Goal: Answer question/provide support: Share knowledge or assist other users

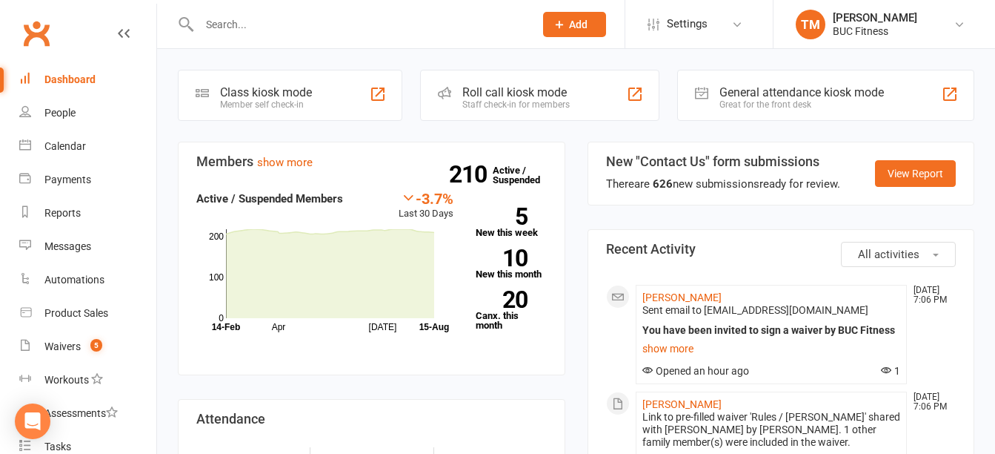
click at [265, 19] on input "text" at bounding box center [359, 24] width 329 height 21
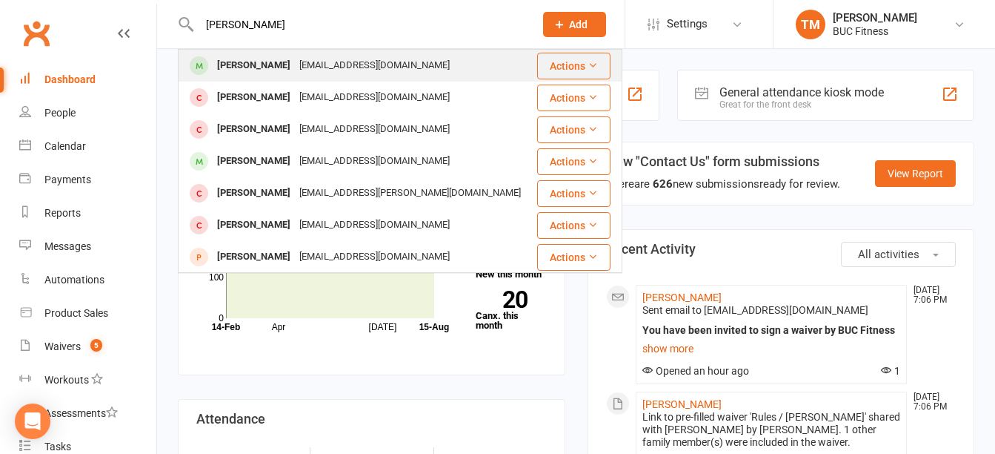
type input "[PERSON_NAME]"
click at [282, 63] on div "[PERSON_NAME]" at bounding box center [254, 65] width 82 height 21
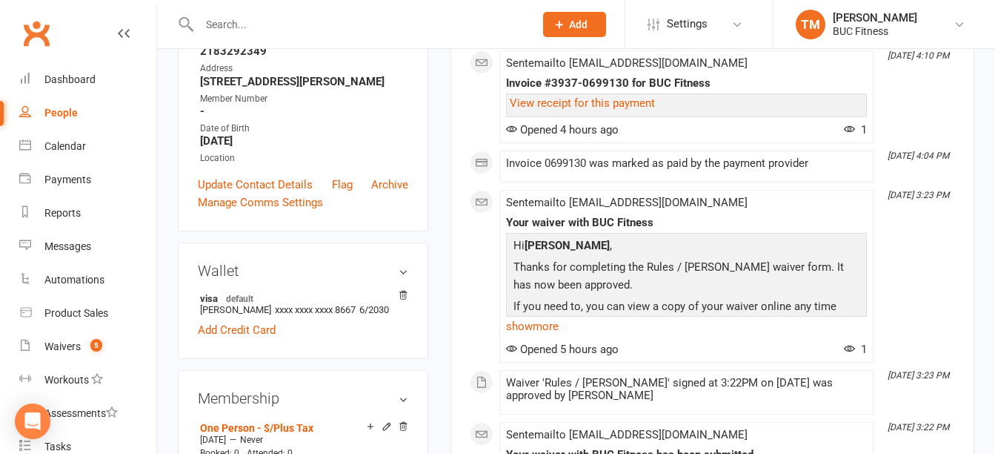
scroll to position [148, 0]
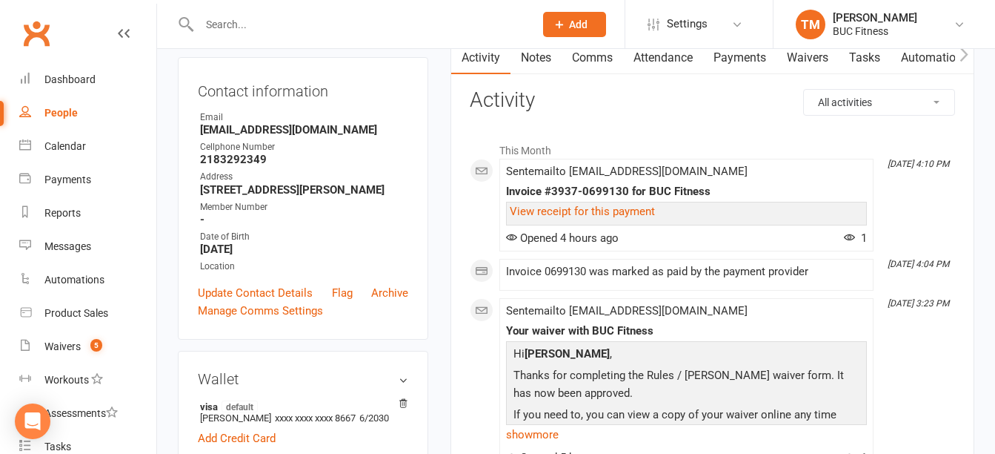
click at [259, 28] on input "text" at bounding box center [359, 24] width 329 height 21
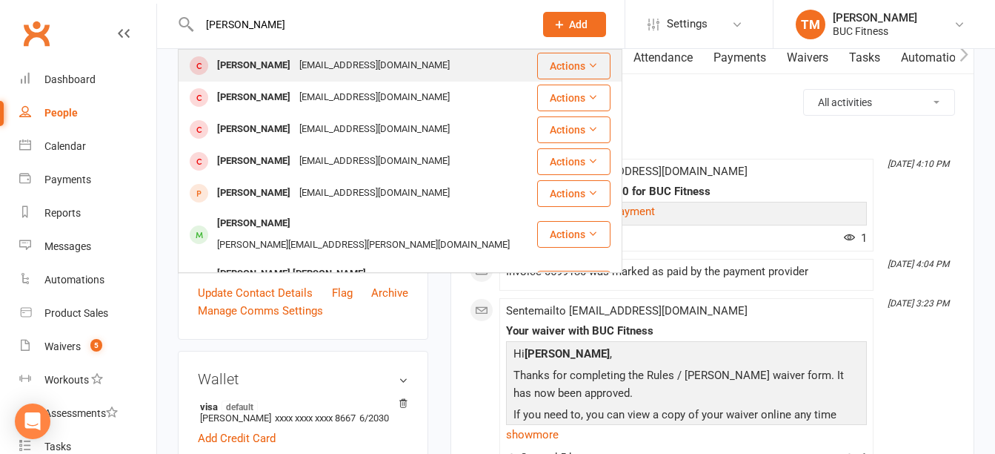
type input "[PERSON_NAME]"
click at [260, 61] on div "[PERSON_NAME]" at bounding box center [254, 65] width 82 height 21
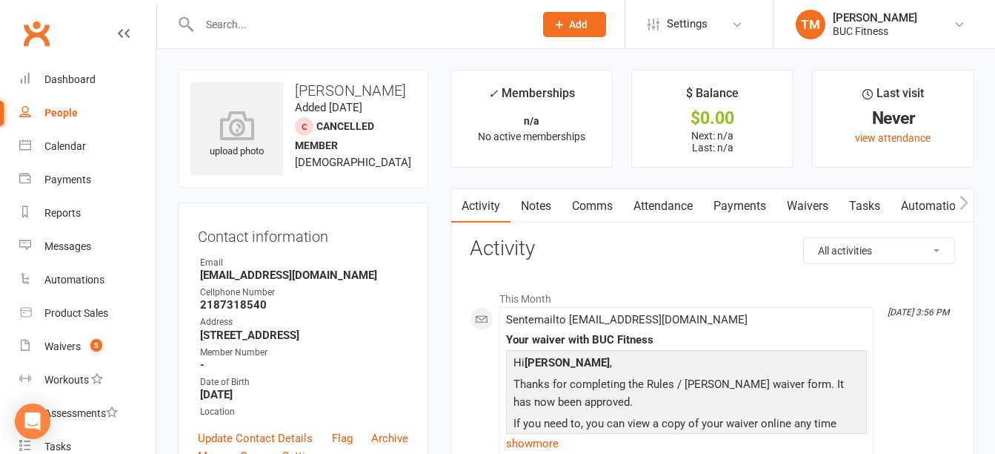
click at [547, 208] on link "Notes" at bounding box center [536, 206] width 51 height 34
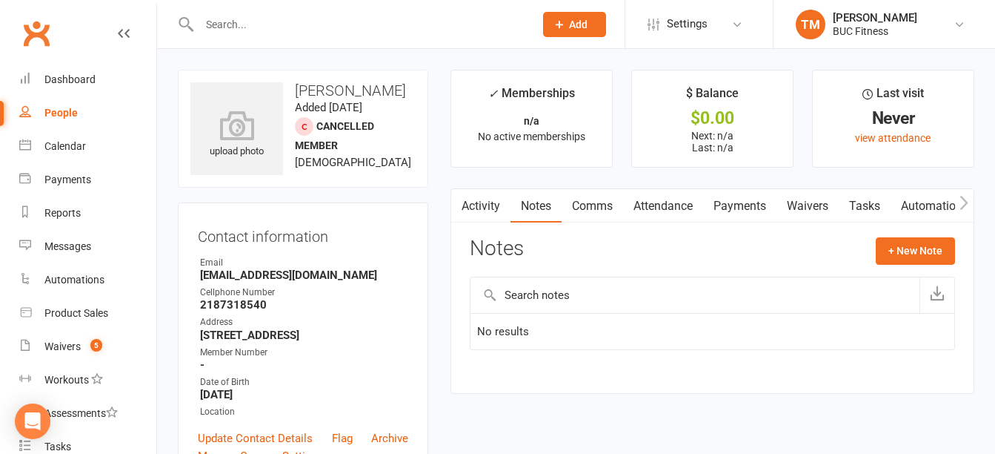
click at [894, 233] on div "Activity Notes Comms Attendance Payments Waivers Tasks Automations Credit balan…" at bounding box center [713, 290] width 524 height 205
click at [945, 256] on button "+ New Note" at bounding box center [915, 250] width 79 height 27
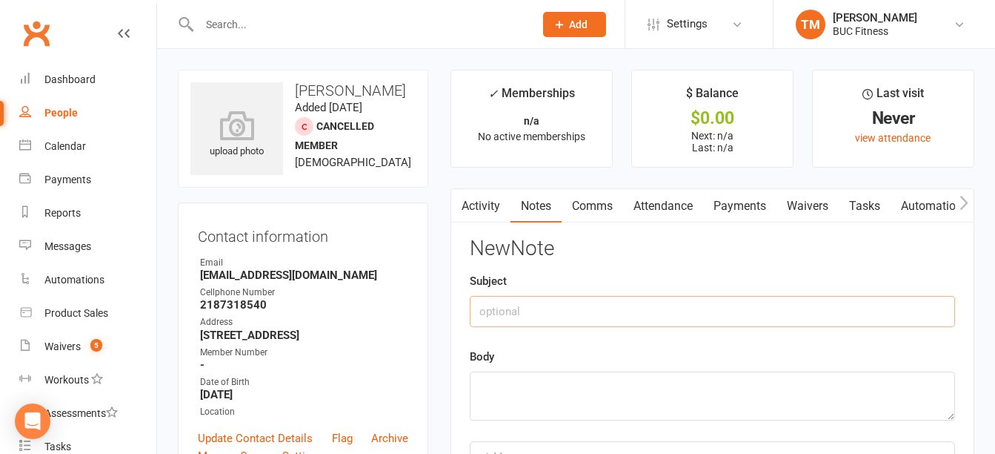
click at [525, 310] on input "text" at bounding box center [713, 311] width 486 height 31
type input "Membership"
click at [498, 403] on textarea at bounding box center [713, 395] width 486 height 49
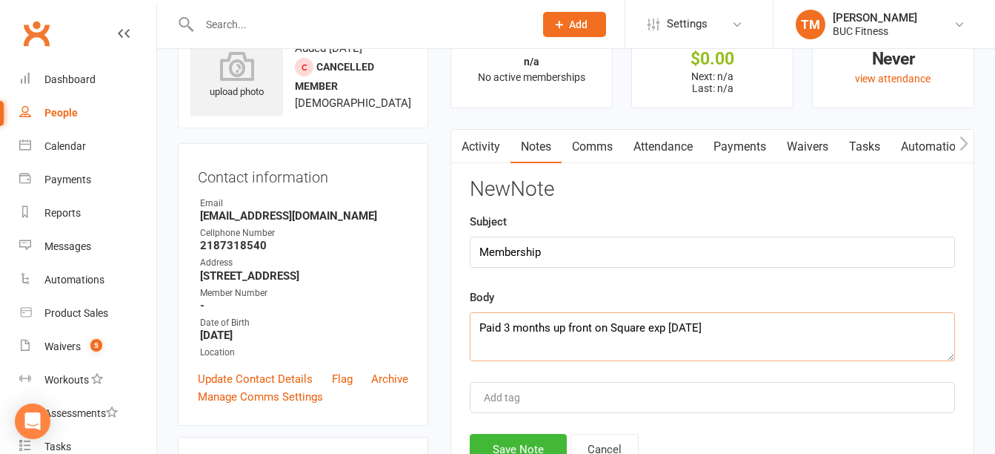
scroll to position [148, 0]
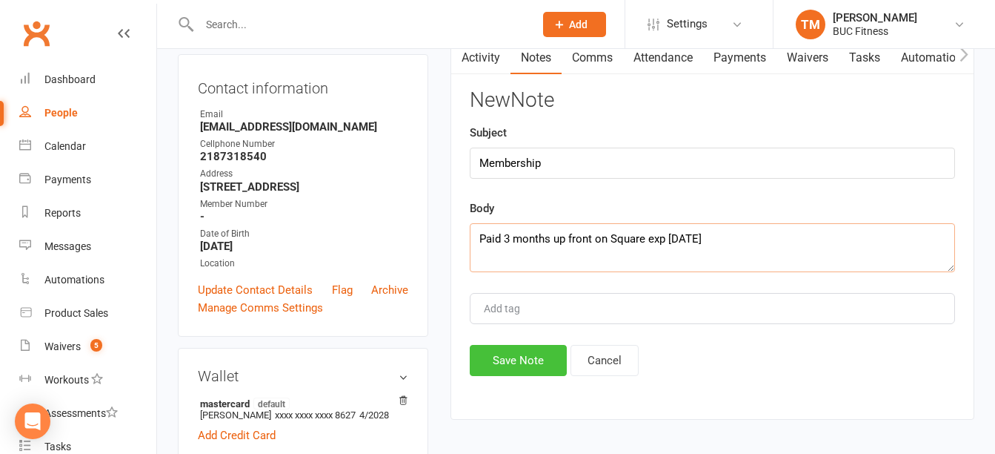
type textarea "Paid 3 months up front on Square exp [DATE]"
click at [531, 366] on button "Save Note" at bounding box center [518, 360] width 97 height 31
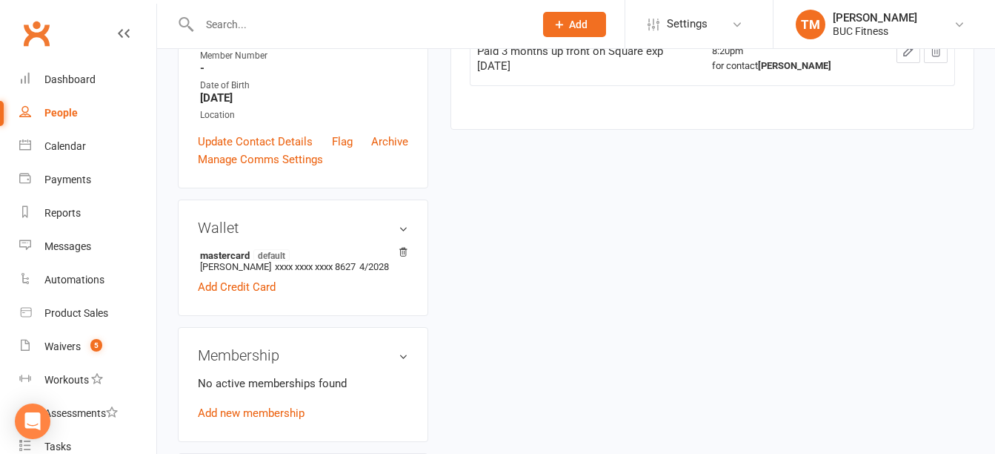
scroll to position [0, 0]
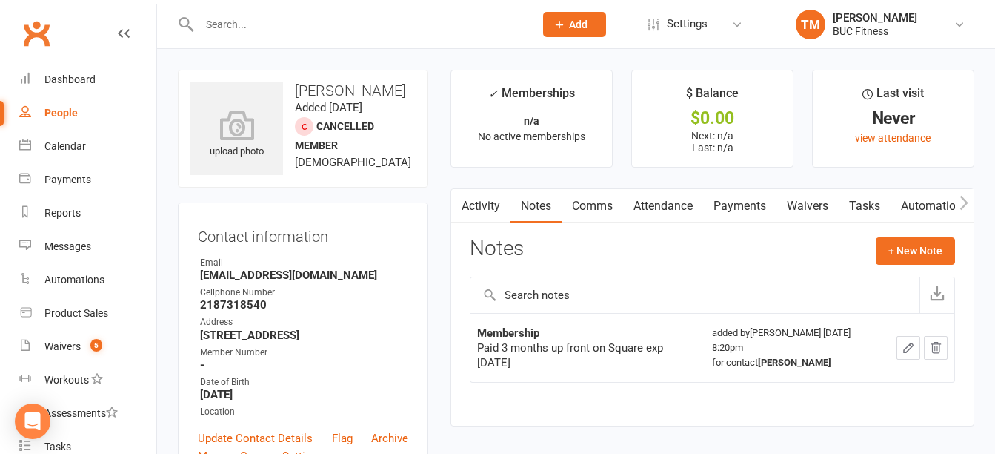
click at [786, 202] on link "Waivers" at bounding box center [808, 206] width 62 height 34
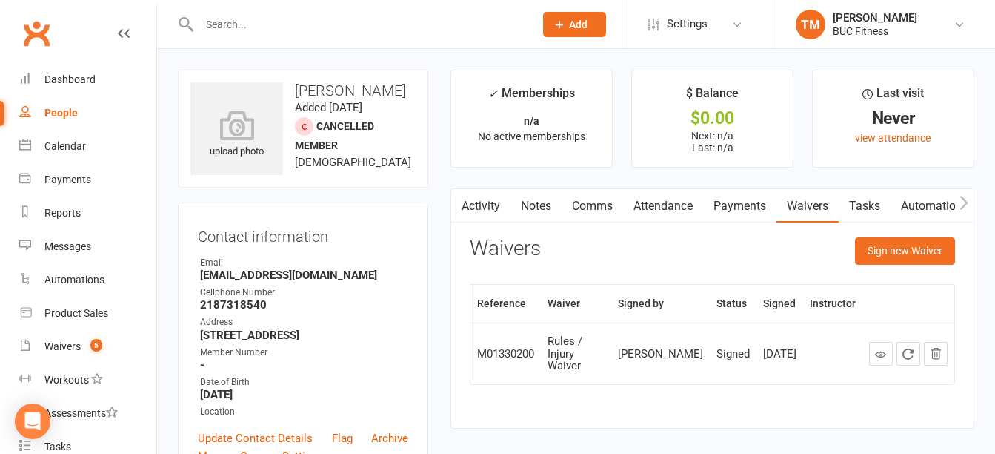
click at [335, 24] on input "text" at bounding box center [359, 24] width 329 height 21
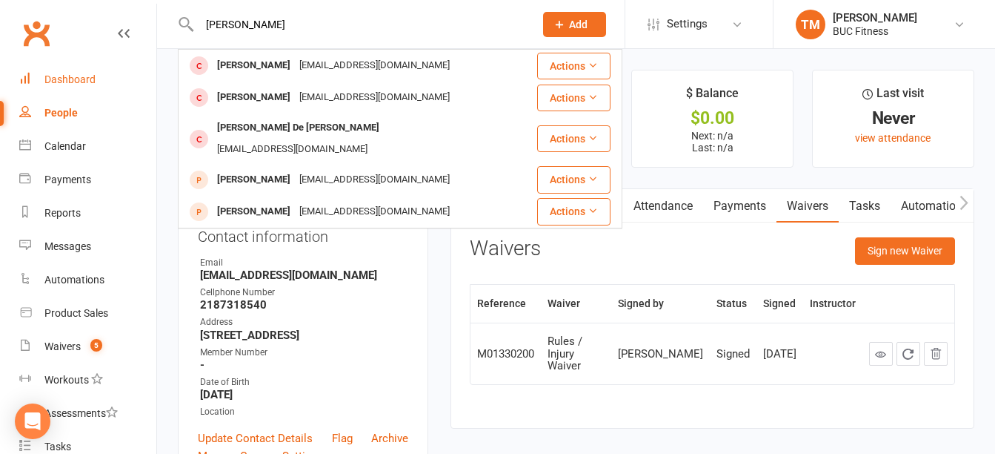
type input "[PERSON_NAME]"
click at [76, 78] on div "Dashboard" at bounding box center [69, 79] width 51 height 12
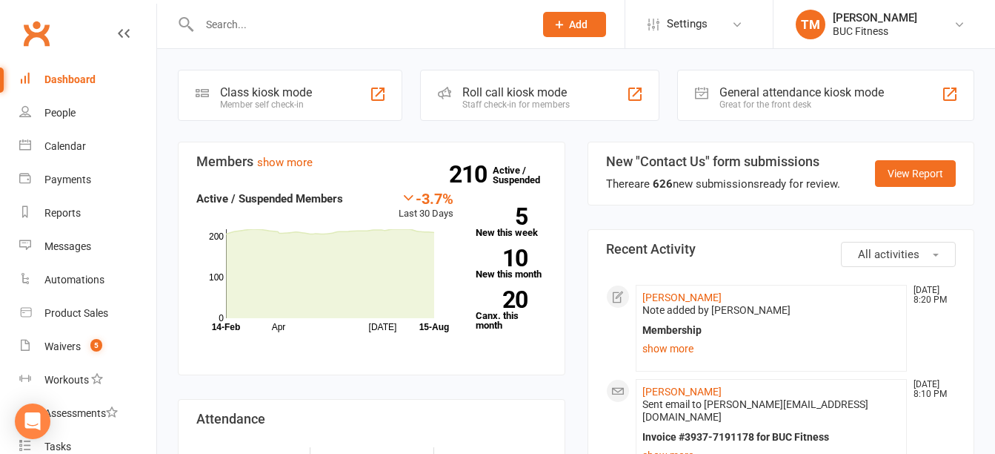
click at [294, 32] on input "text" at bounding box center [359, 24] width 329 height 21
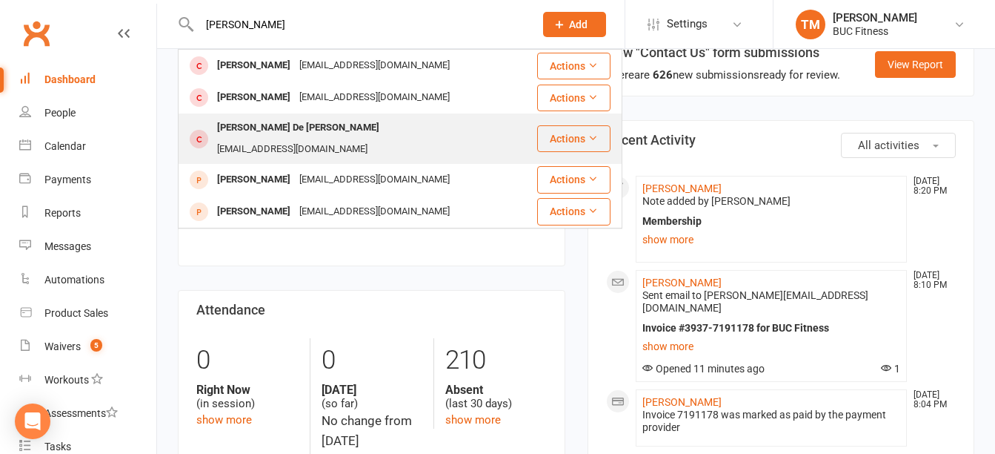
scroll to position [148, 0]
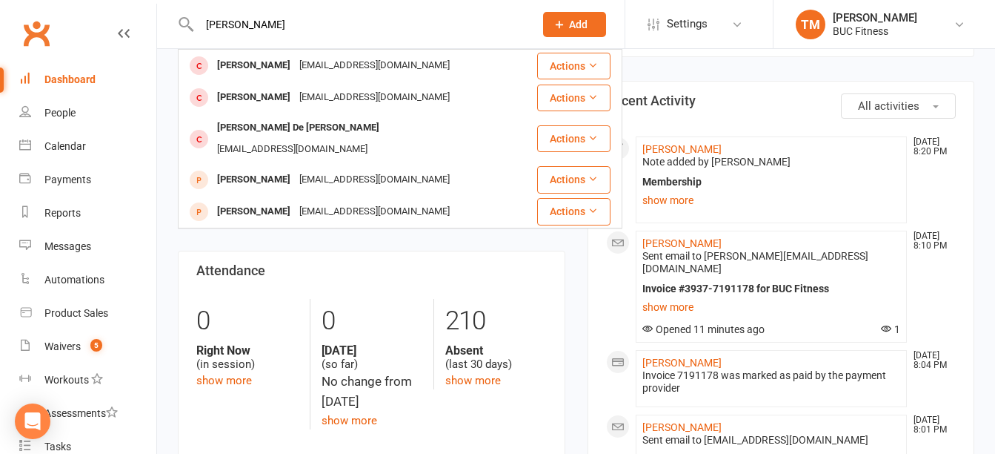
drag, startPoint x: 321, startPoint y: 21, endPoint x: 50, endPoint y: 13, distance: 270.7
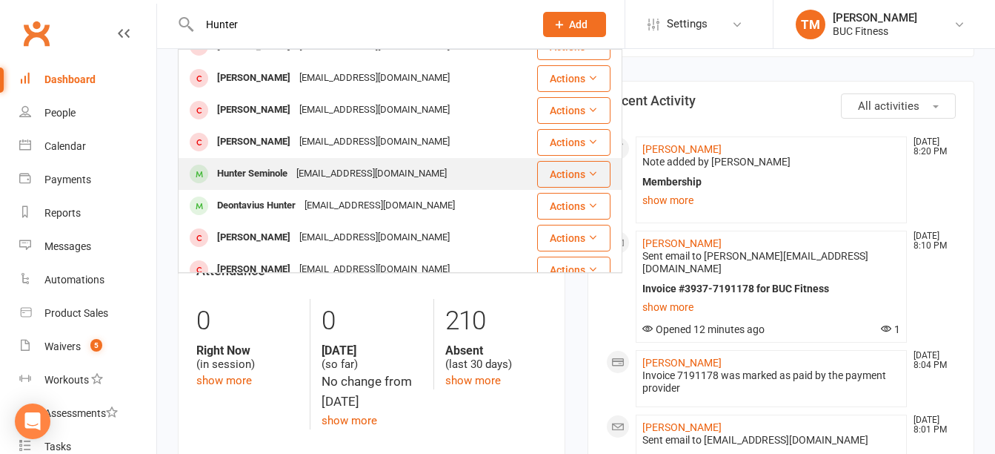
scroll to position [74, 0]
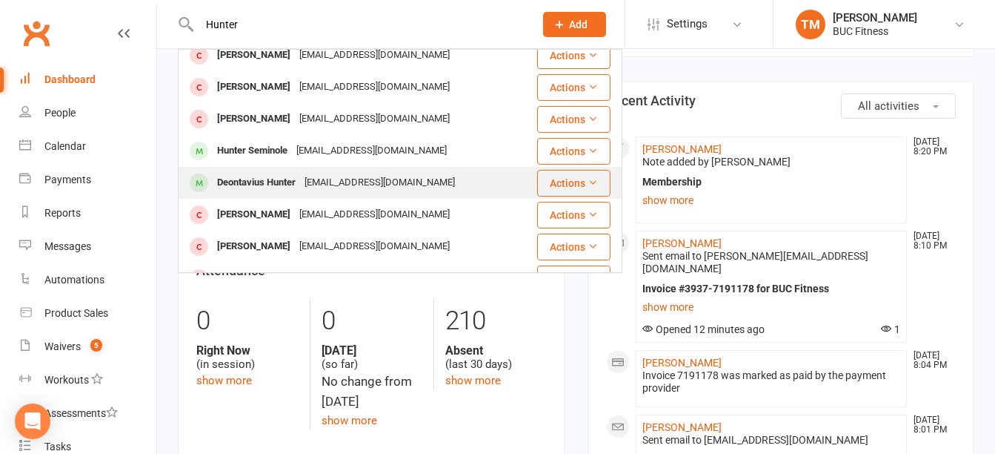
type input "Hunter"
click at [260, 183] on div "Deontavius Hunter" at bounding box center [256, 182] width 87 height 21
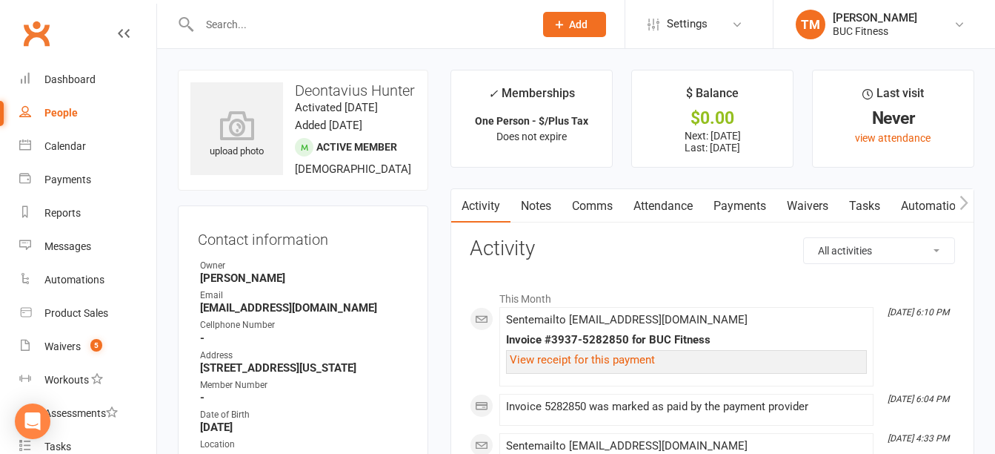
click at [810, 203] on link "Waivers" at bounding box center [808, 206] width 62 height 34
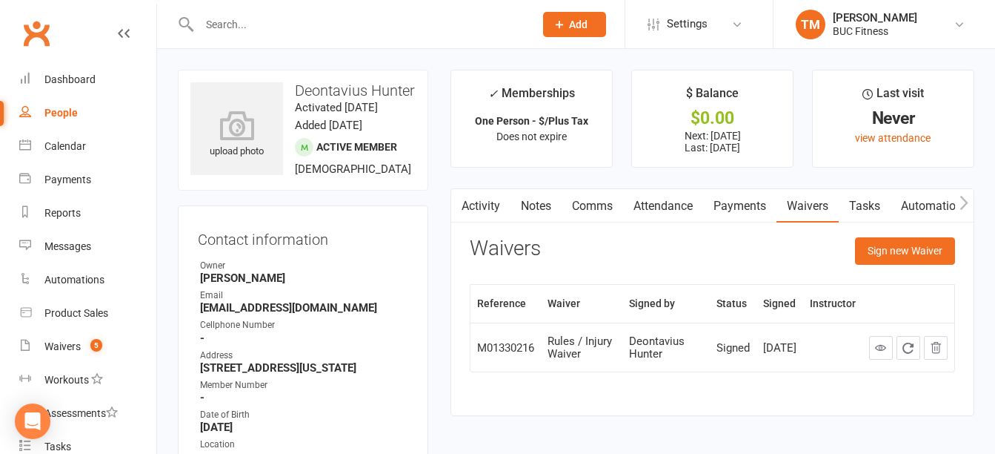
click at [743, 206] on link "Payments" at bounding box center [739, 206] width 73 height 34
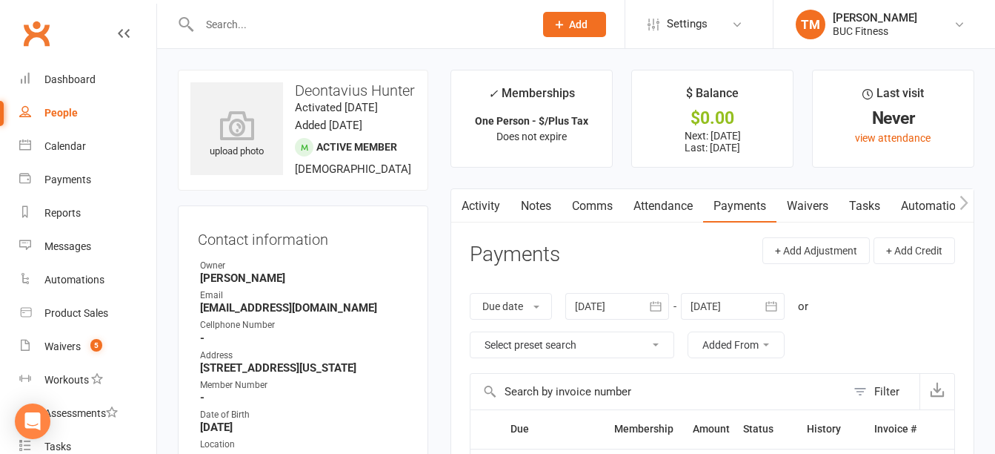
click at [271, 30] on input "text" at bounding box center [359, 24] width 329 height 21
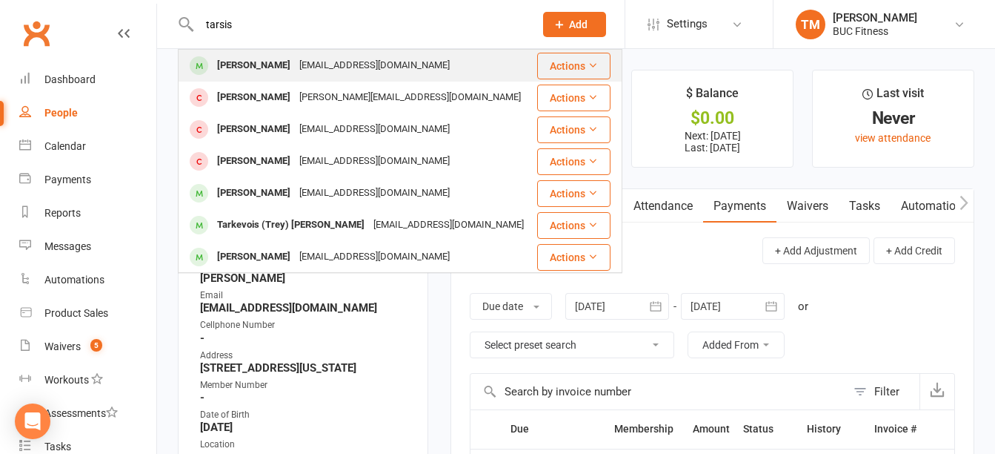
type input "tarsis"
click at [271, 67] on div "[PERSON_NAME]" at bounding box center [254, 65] width 82 height 21
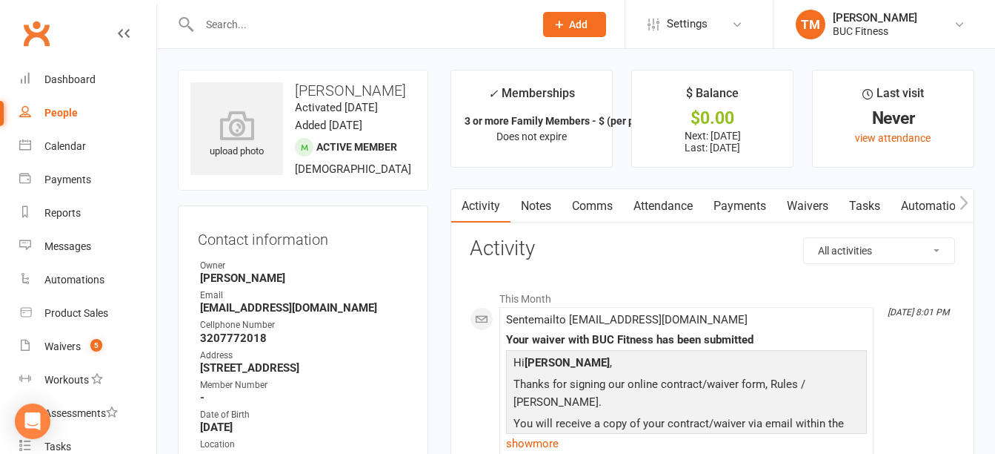
click at [819, 205] on link "Waivers" at bounding box center [808, 206] width 62 height 34
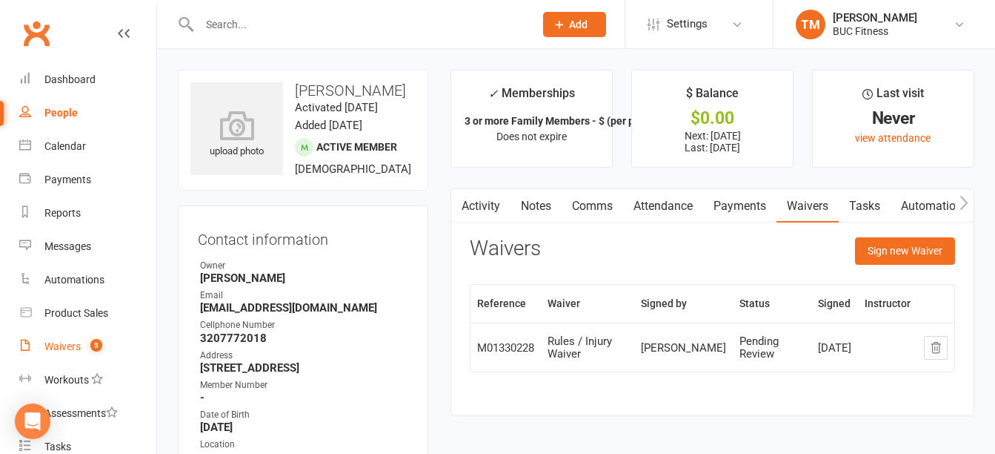
click at [50, 345] on div "Waivers" at bounding box center [62, 346] width 36 height 12
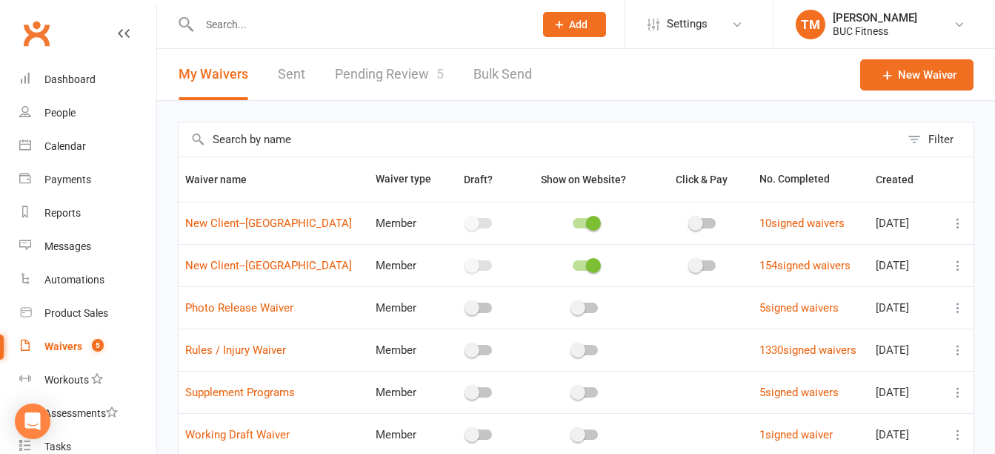
click at [365, 67] on link "Pending Review 5" at bounding box center [389, 74] width 109 height 51
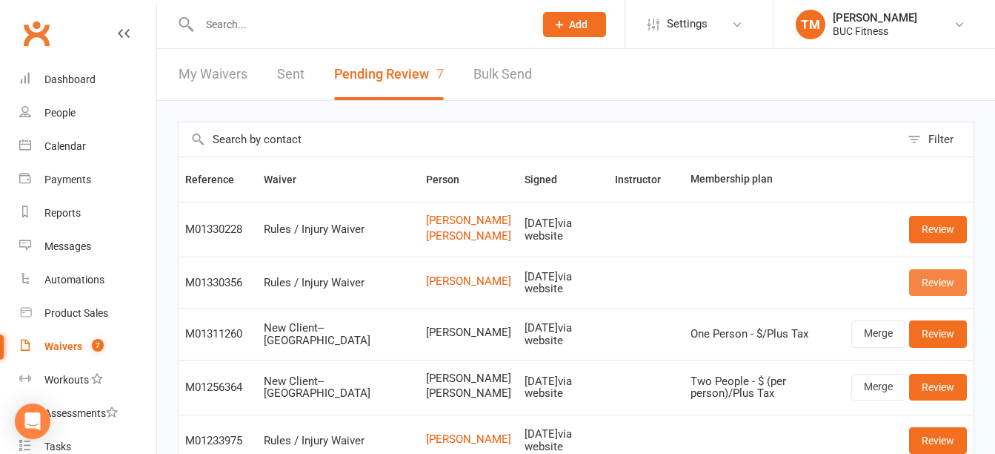
click at [947, 294] on link "Review" at bounding box center [939, 282] width 58 height 27
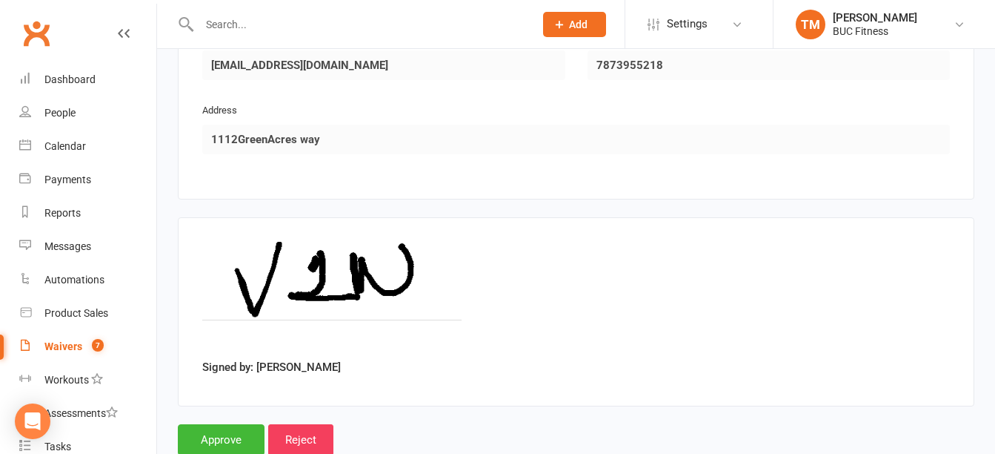
scroll to position [886, 0]
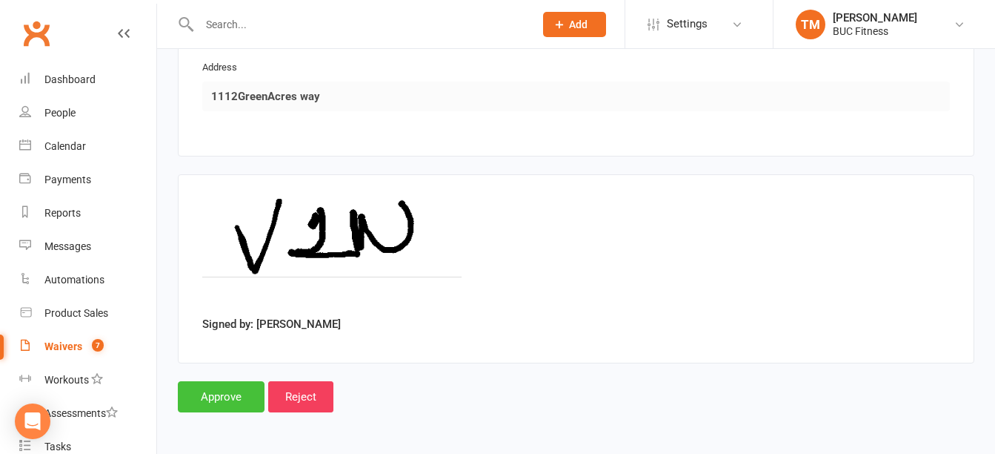
click at [238, 392] on input "Approve" at bounding box center [221, 396] width 87 height 31
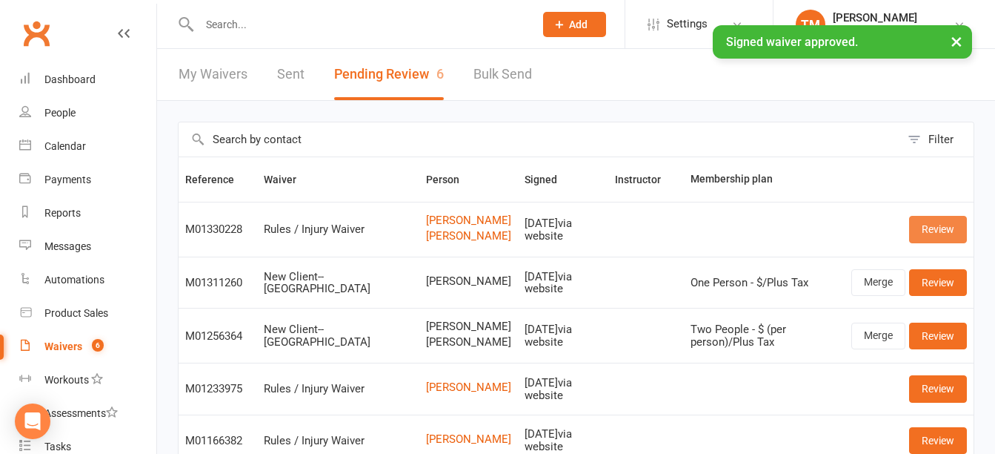
click at [931, 237] on link "Review" at bounding box center [939, 229] width 58 height 27
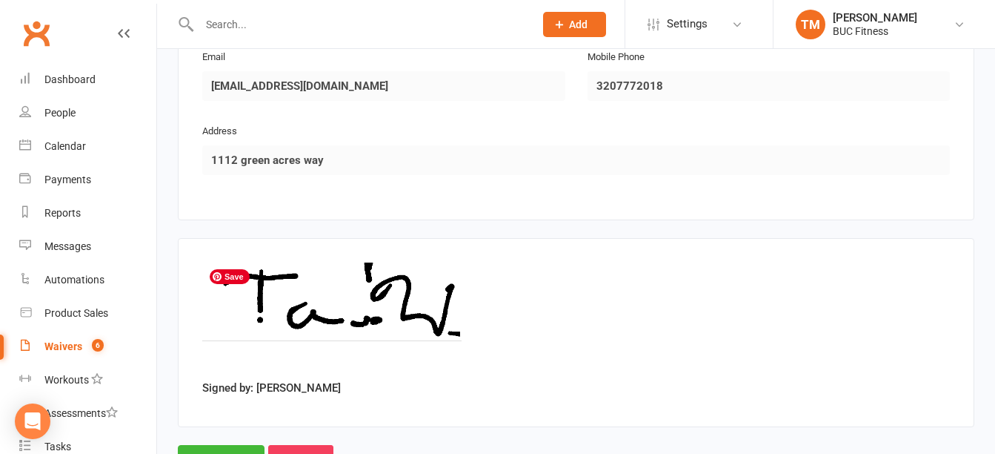
scroll to position [1408, 0]
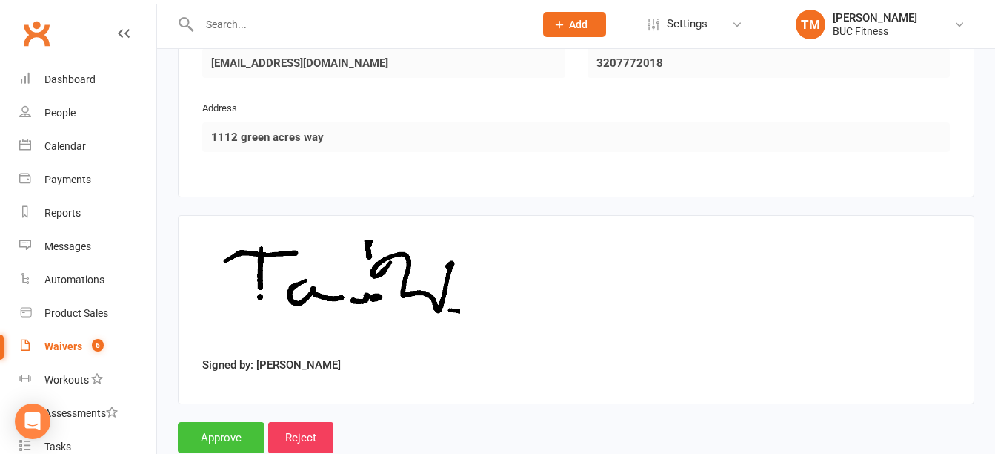
click at [213, 430] on input "Approve" at bounding box center [221, 437] width 87 height 31
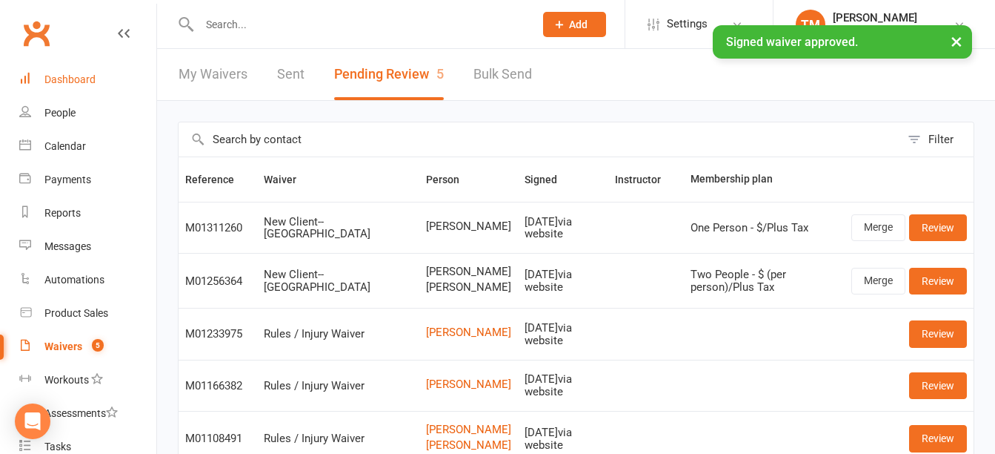
click at [71, 79] on div "Dashboard" at bounding box center [69, 79] width 51 height 12
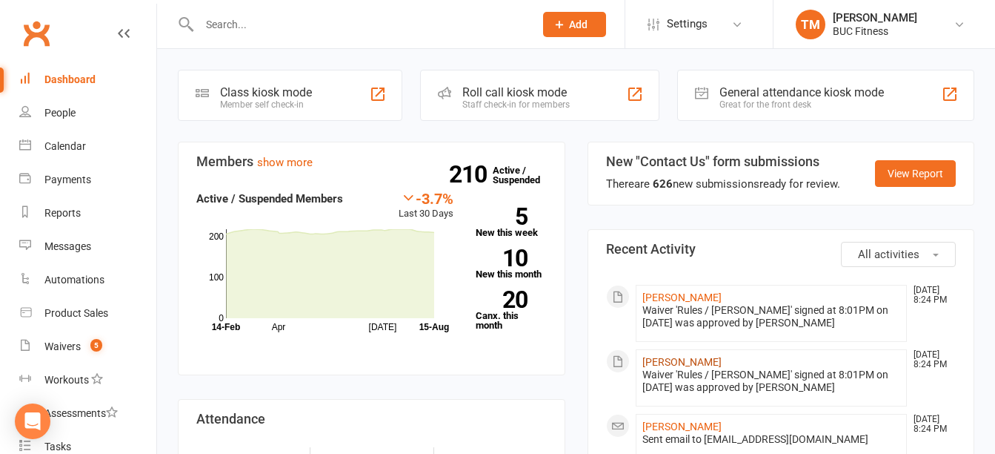
click at [689, 364] on link "[PERSON_NAME]" at bounding box center [682, 362] width 79 height 12
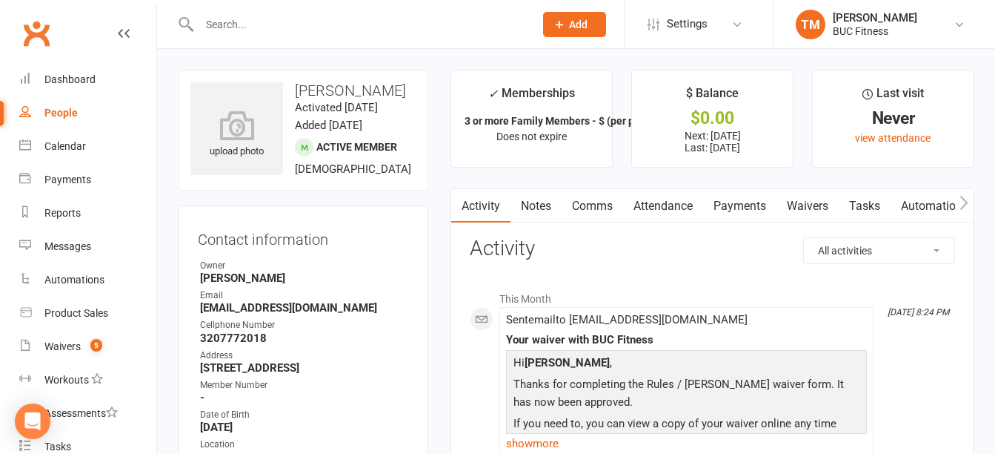
click at [540, 207] on link "Notes" at bounding box center [536, 206] width 51 height 34
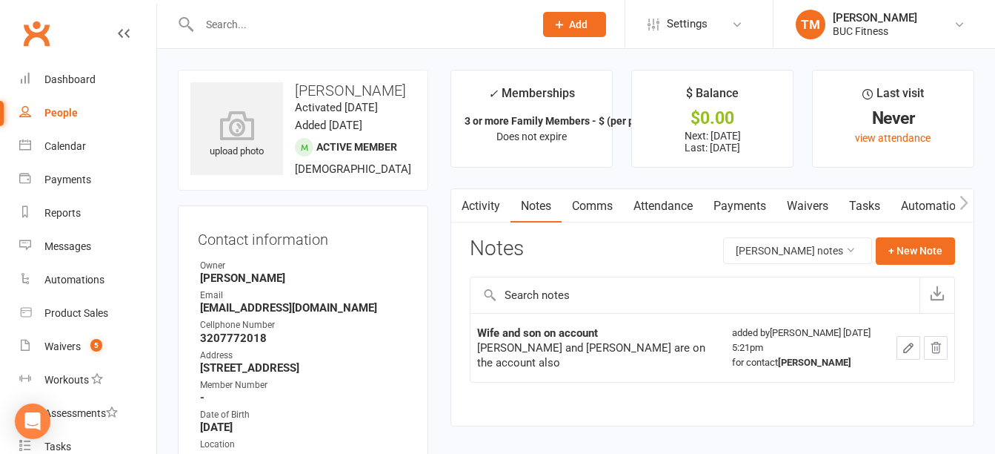
click at [274, 33] on input "text" at bounding box center [359, 24] width 329 height 21
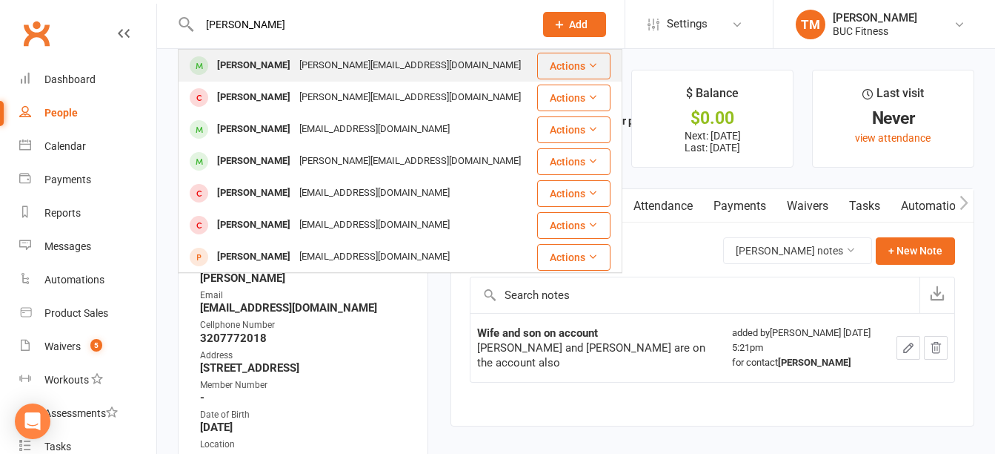
type input "[PERSON_NAME]"
click at [322, 63] on div "[PERSON_NAME][EMAIL_ADDRESS][DOMAIN_NAME]" at bounding box center [410, 65] width 231 height 21
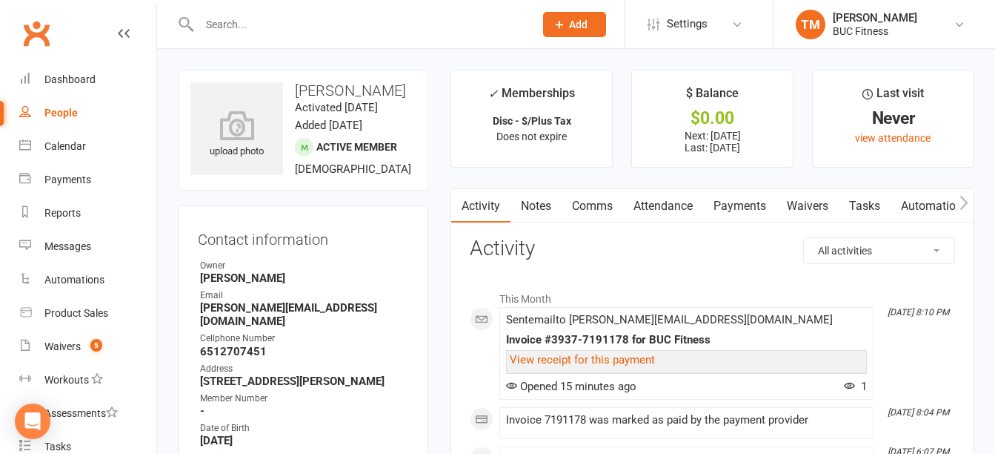
click at [815, 203] on link "Waivers" at bounding box center [808, 206] width 62 height 34
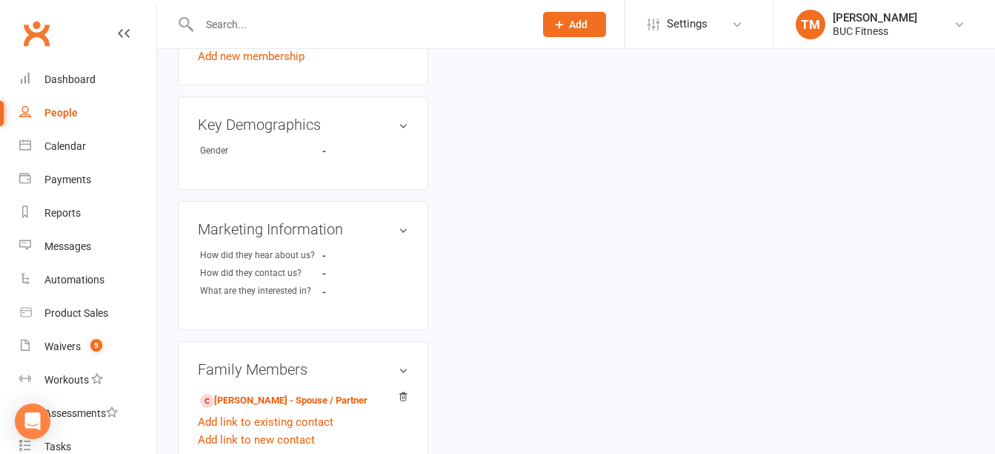
scroll to position [889, 0]
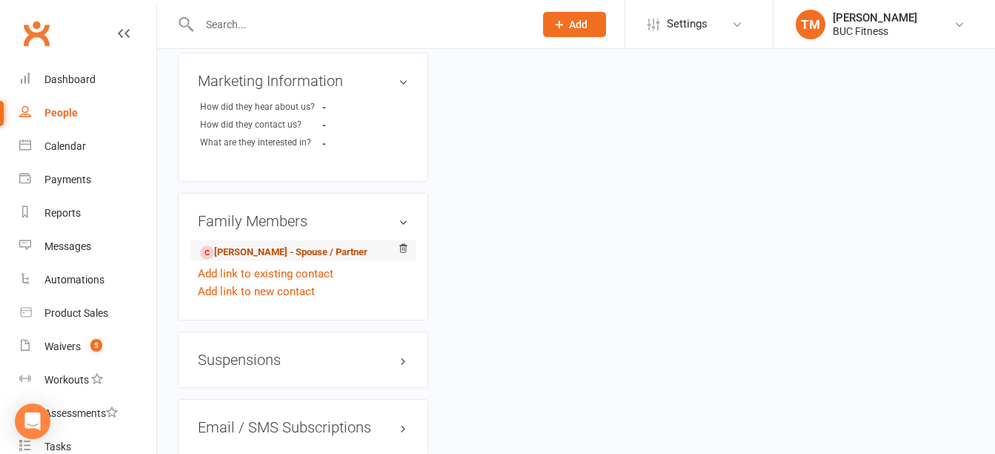
click at [285, 260] on link "[PERSON_NAME] - Spouse / Partner" at bounding box center [284, 253] width 168 height 16
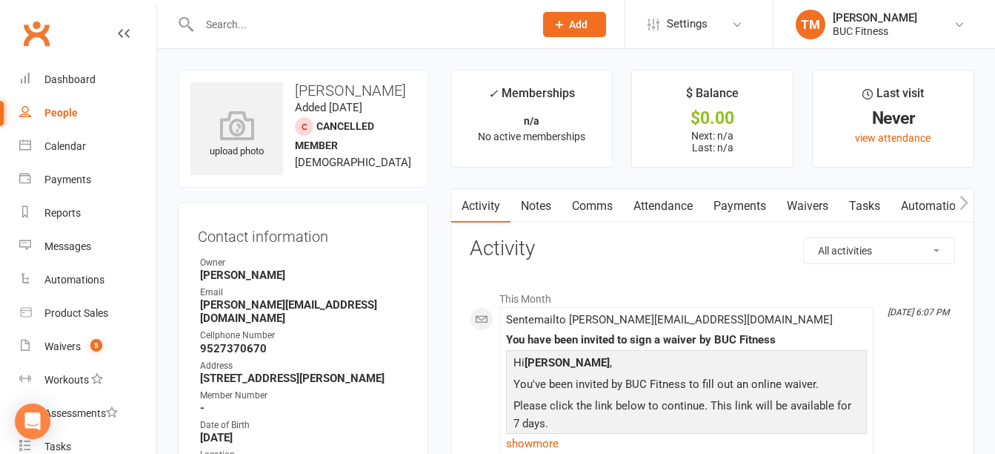
click at [832, 203] on link "Waivers" at bounding box center [808, 206] width 62 height 34
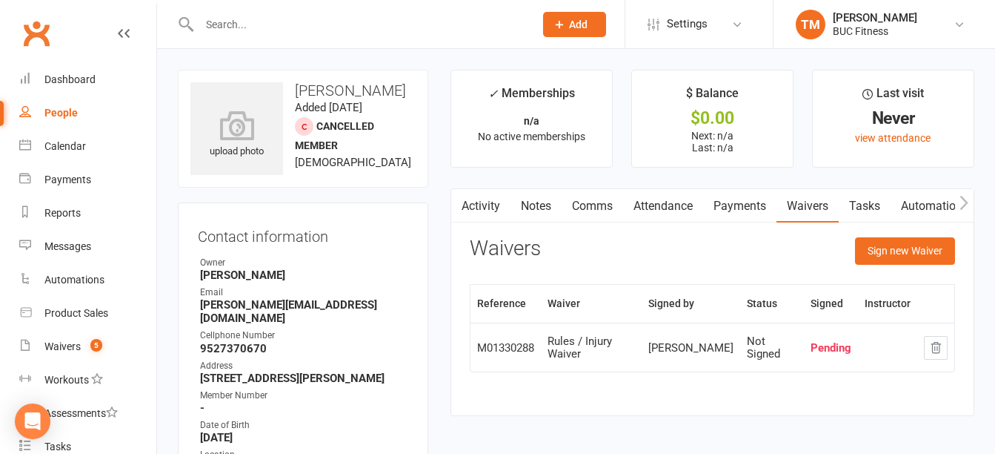
click at [540, 202] on link "Notes" at bounding box center [536, 206] width 51 height 34
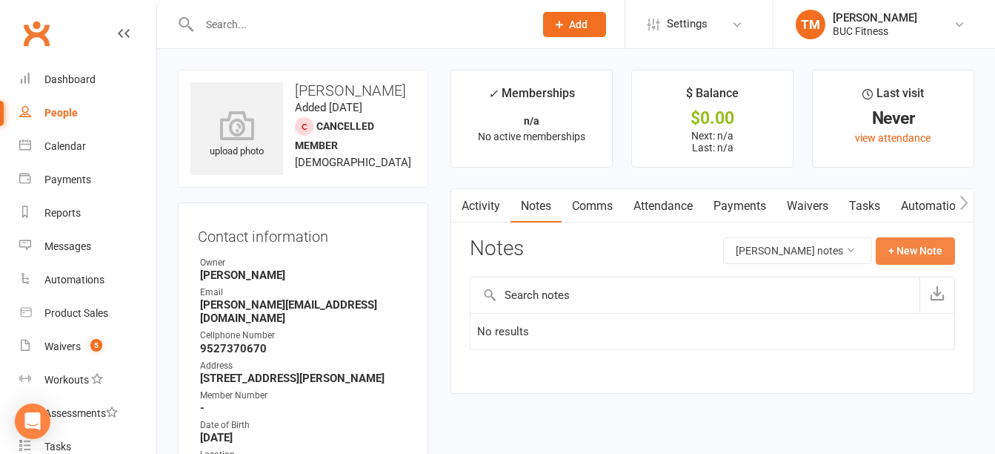
click at [897, 254] on button "+ New Note" at bounding box center [915, 250] width 79 height 27
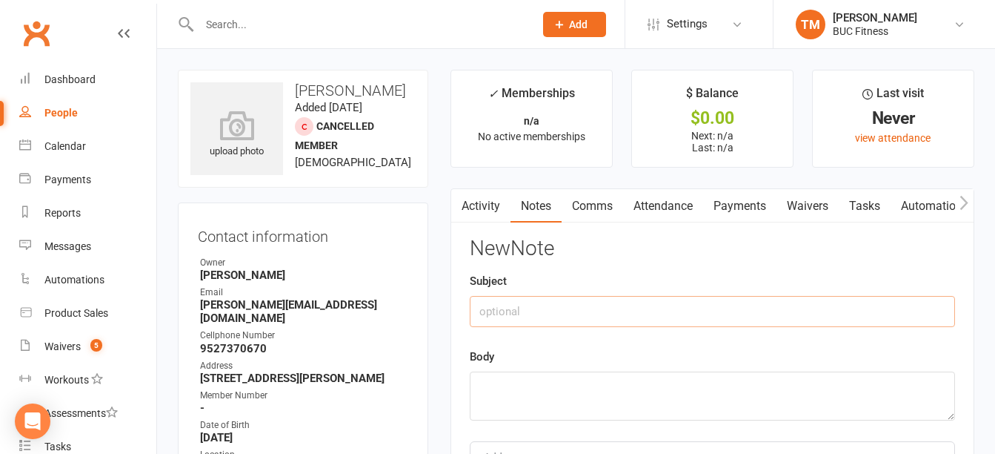
click at [583, 325] on input "text" at bounding box center [713, 311] width 486 height 31
click at [583, 325] on input "Me" at bounding box center [713, 311] width 486 height 31
type input "Membership"
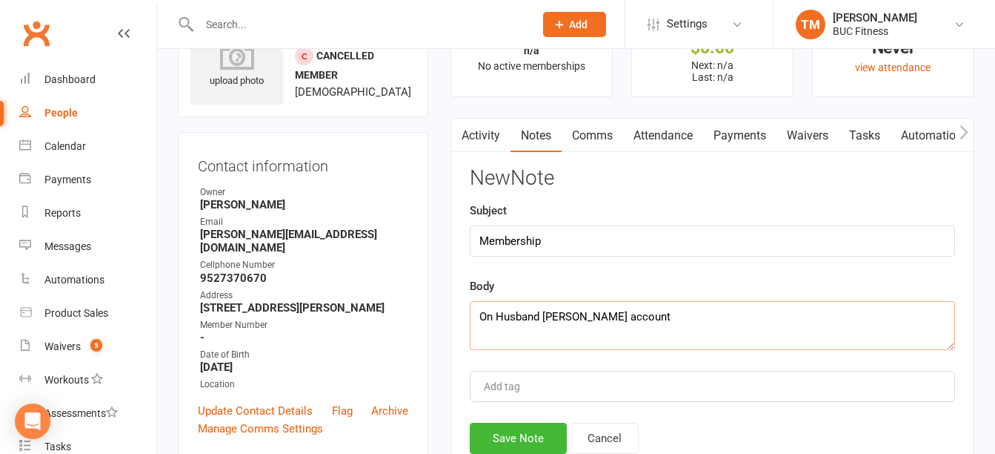
scroll to position [148, 0]
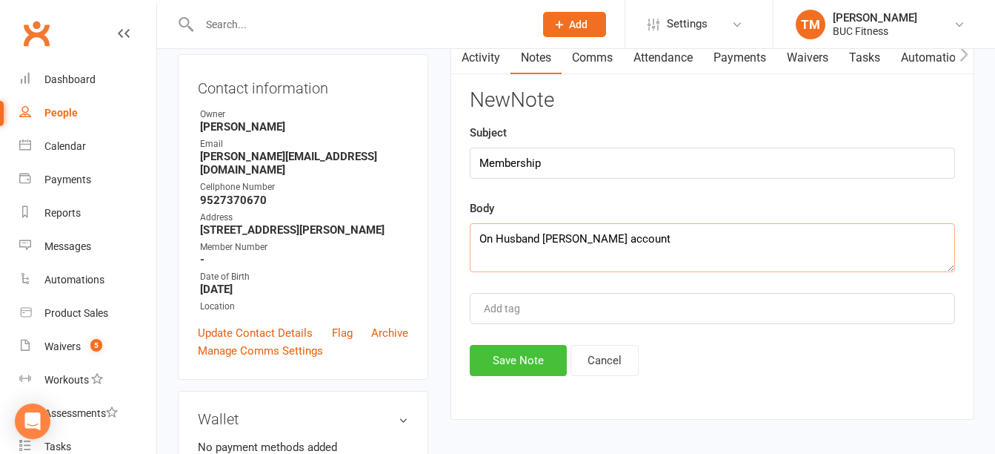
type textarea "On Husband [PERSON_NAME] account"
click at [541, 368] on button "Save Note" at bounding box center [518, 360] width 97 height 31
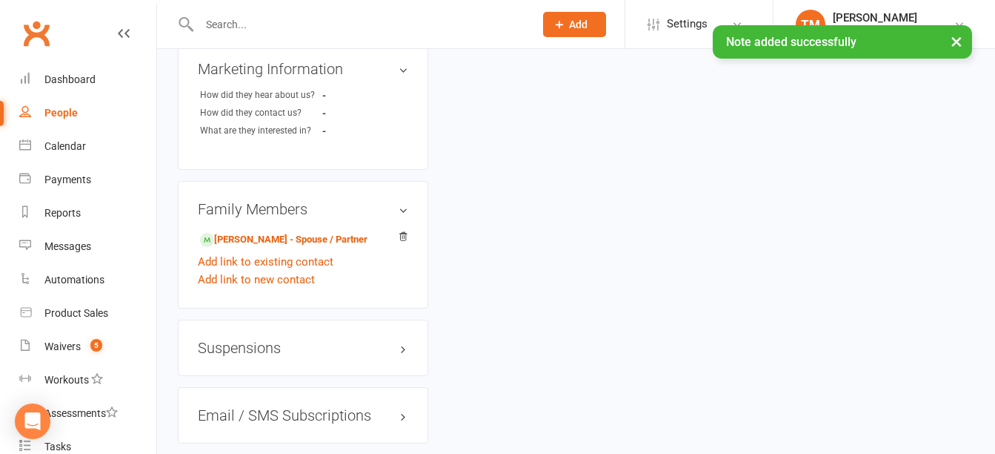
scroll to position [964, 0]
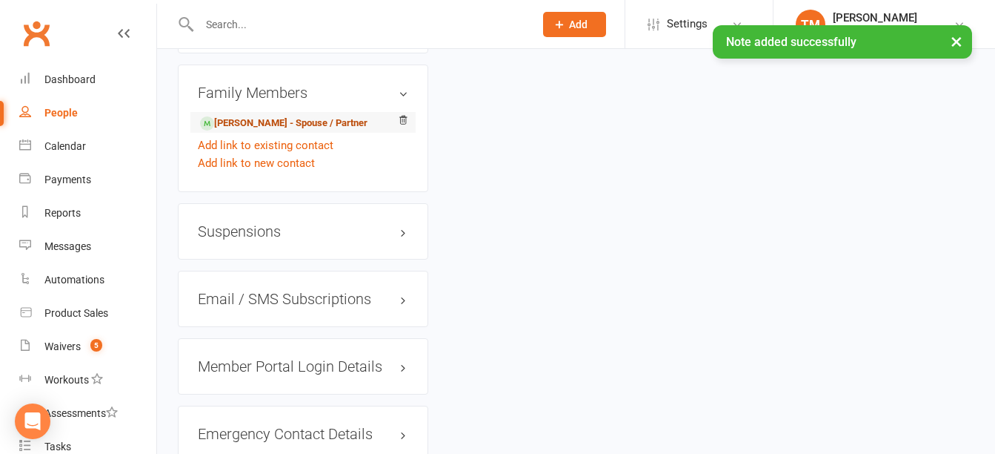
click at [286, 121] on link "[PERSON_NAME] - Spouse / Partner" at bounding box center [284, 124] width 168 height 16
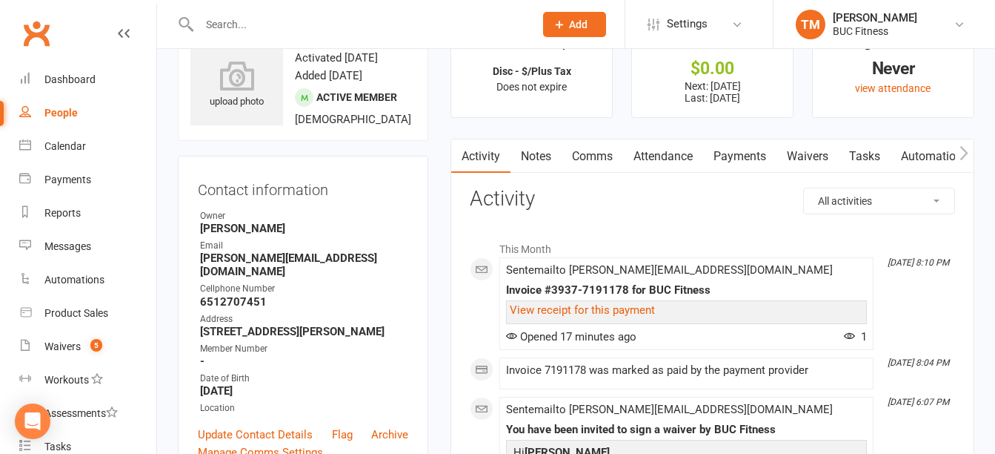
scroll to position [74, 0]
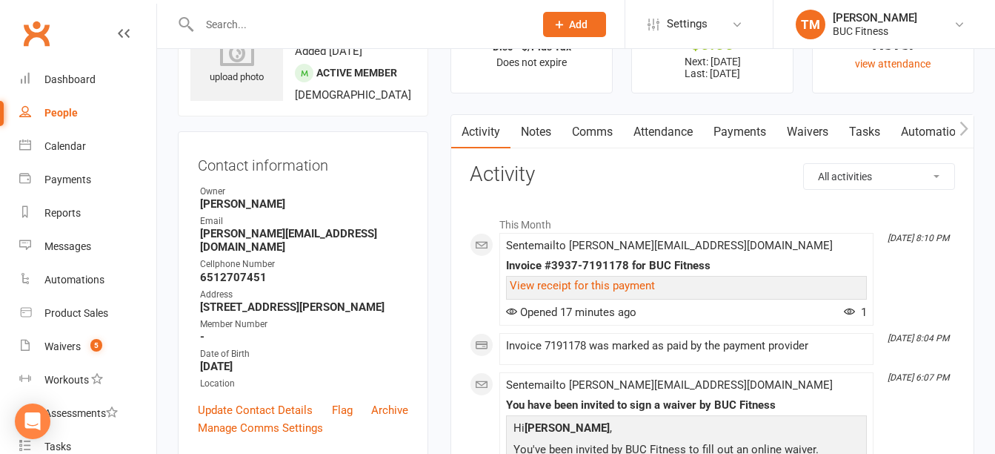
click at [749, 129] on link "Payments" at bounding box center [739, 132] width 73 height 34
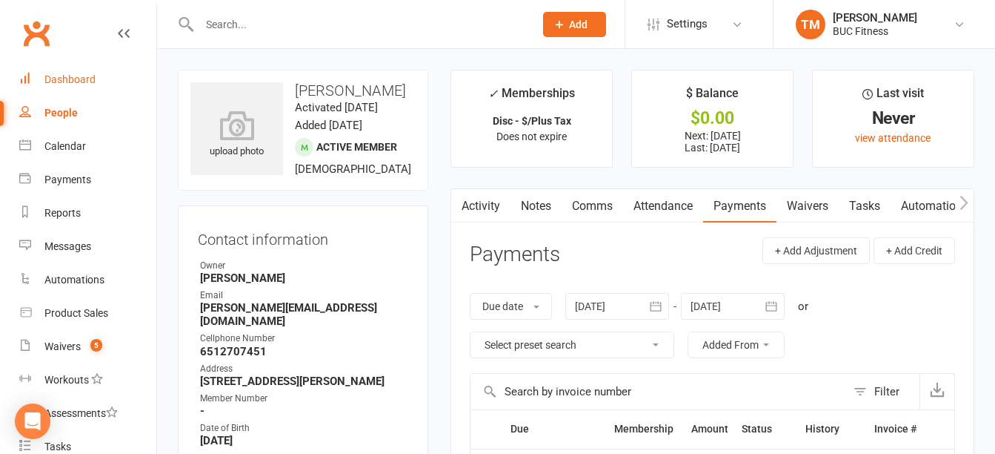
click at [62, 81] on div "Dashboard" at bounding box center [69, 79] width 51 height 12
